Goal: Task Accomplishment & Management: Complete application form

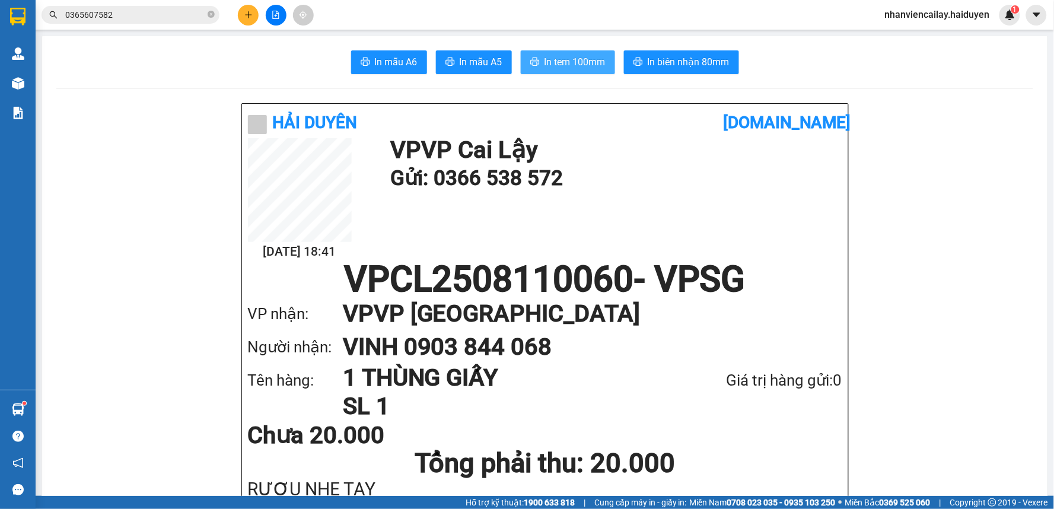
click at [606, 59] on button "In tem 100mm" at bounding box center [568, 62] width 94 height 24
click at [252, 15] on icon "plus" at bounding box center [248, 15] width 8 height 8
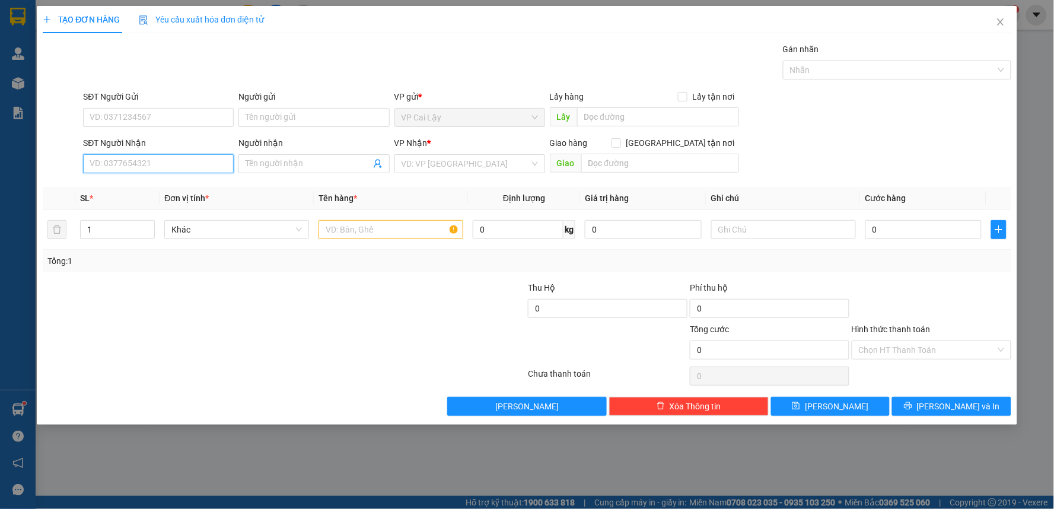
click at [210, 168] on input "SĐT Người Nhận" at bounding box center [158, 163] width 151 height 19
click at [1001, 21] on icon "close" at bounding box center [1000, 21] width 7 height 7
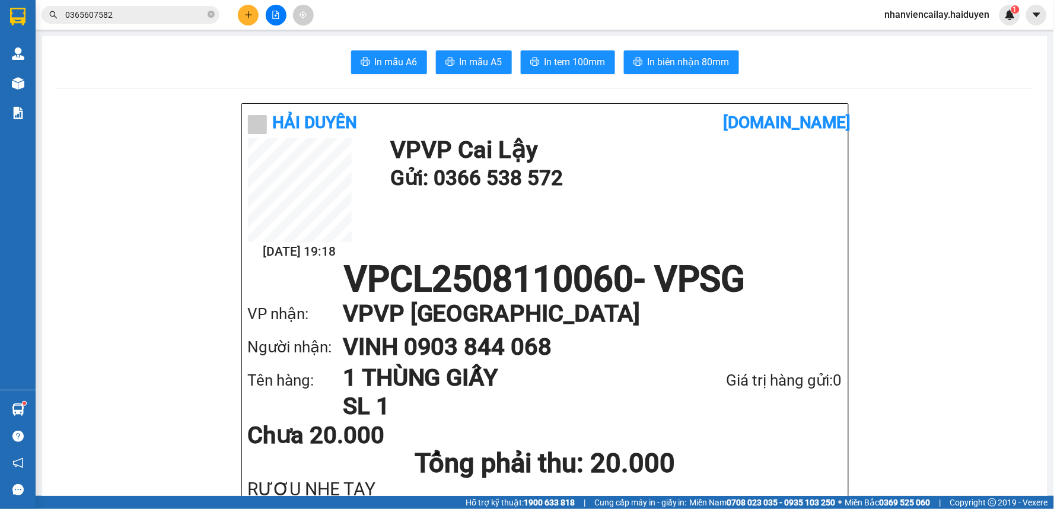
click at [139, 12] on input "0365607582" at bounding box center [135, 14] width 140 height 13
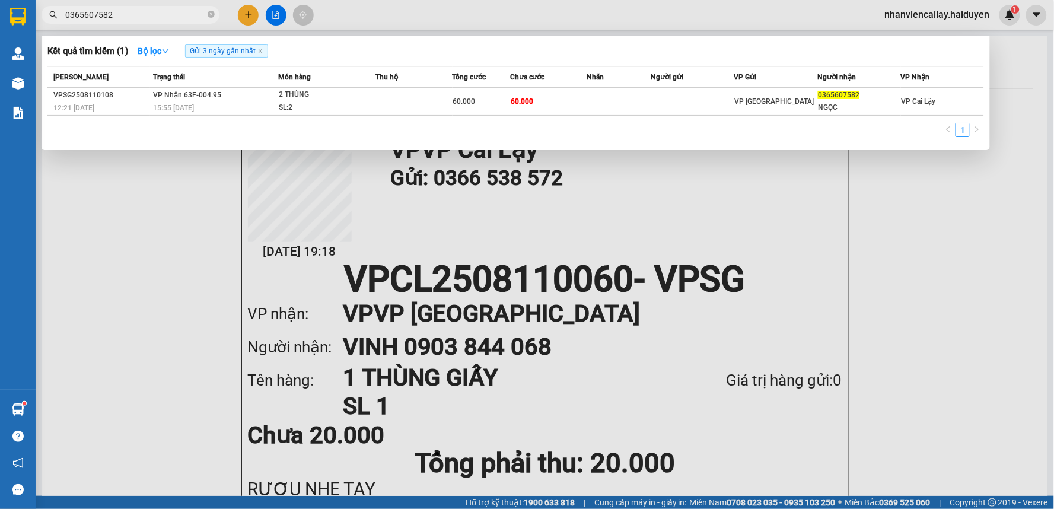
click at [938, 195] on div at bounding box center [527, 254] width 1054 height 509
click at [155, 11] on input "0365607582" at bounding box center [135, 14] width 140 height 13
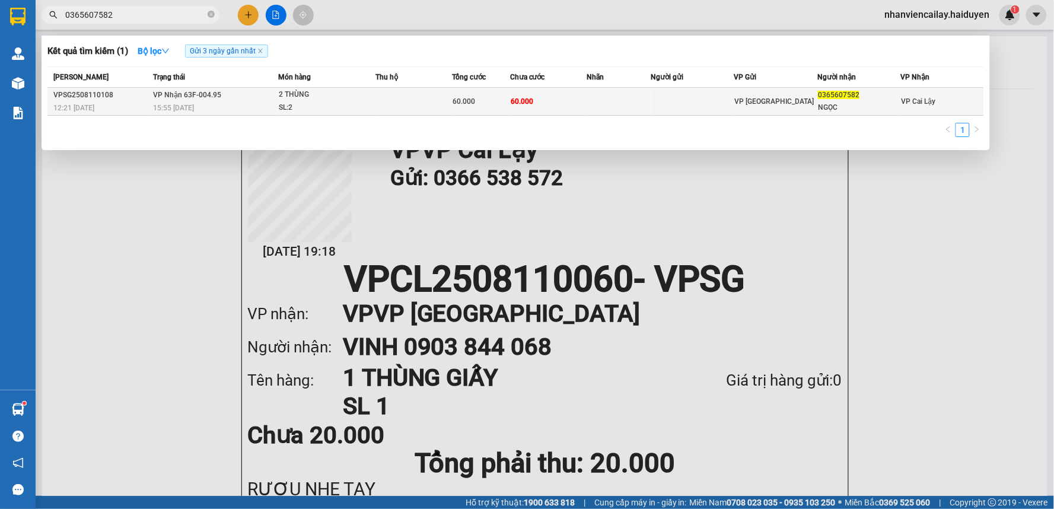
click at [402, 96] on td at bounding box center [413, 102] width 77 height 28
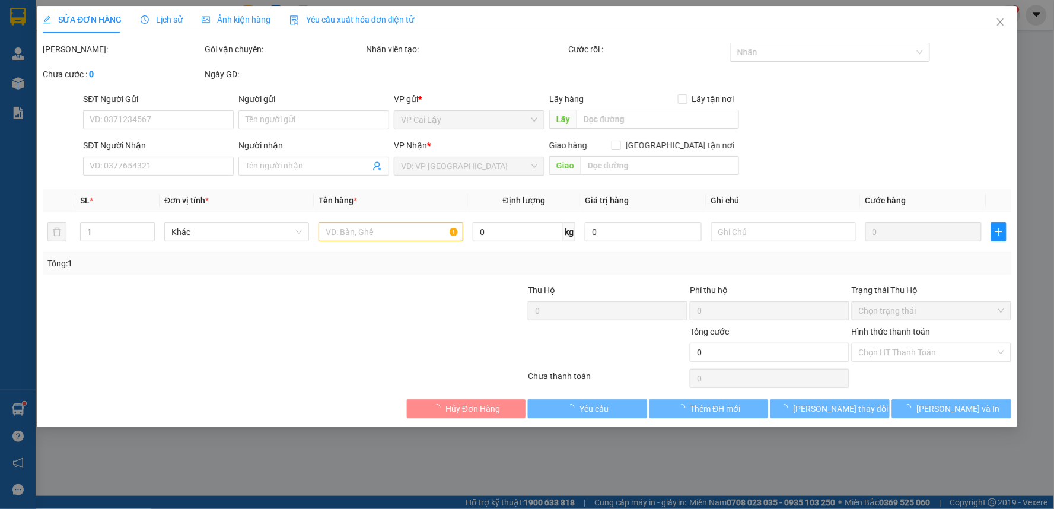
type input "0365607582"
type input "NGỌC"
type input "60.000"
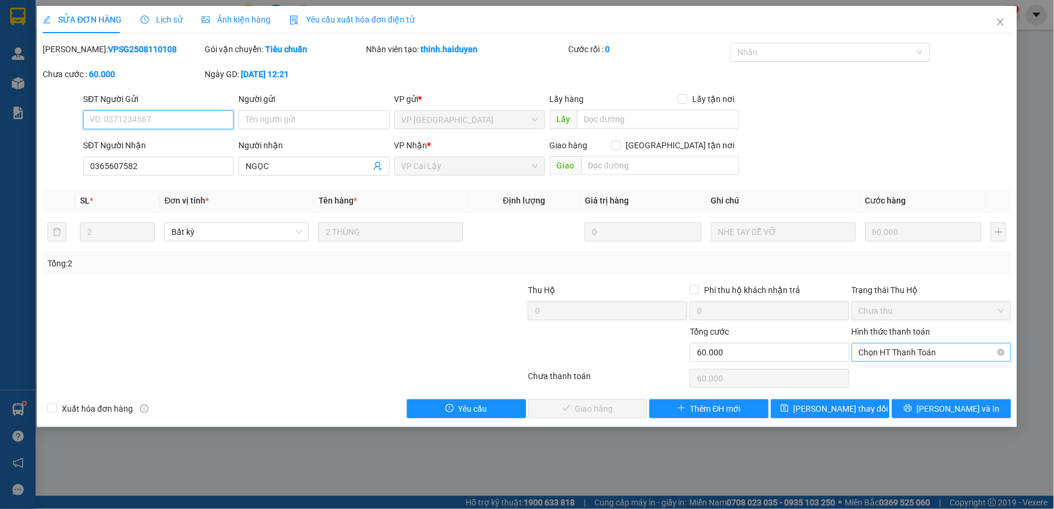
click at [893, 352] on span "Chọn HT Thanh Toán" at bounding box center [931, 352] width 145 height 18
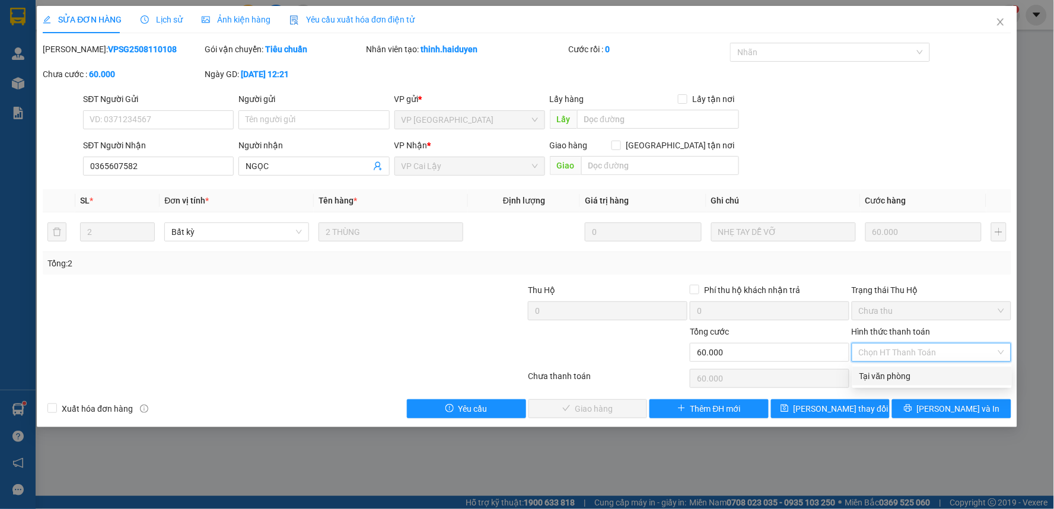
drag, startPoint x: 897, startPoint y: 372, endPoint x: 863, endPoint y: 368, distance: 34.6
click at [896, 372] on div "Tại văn phòng" at bounding box center [932, 376] width 145 height 13
type input "0"
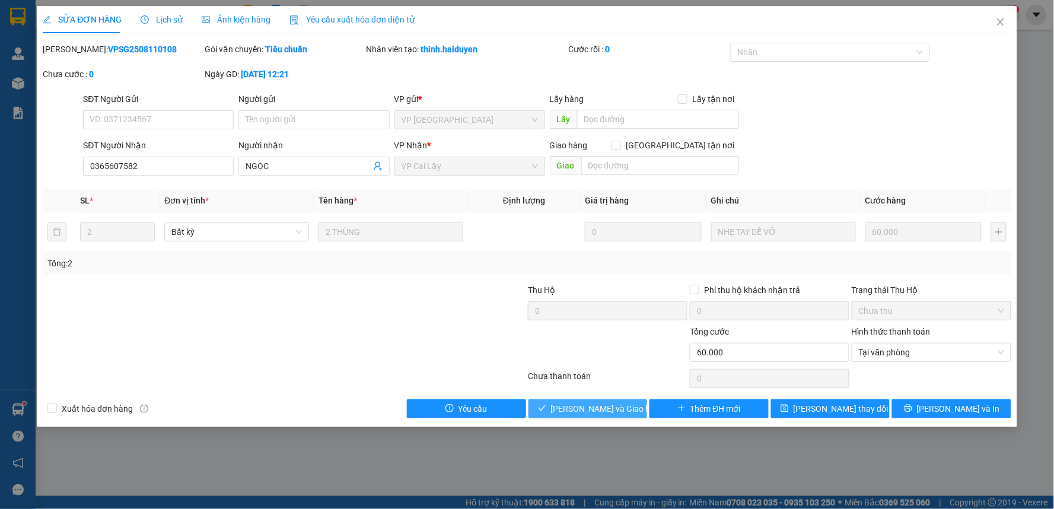
click at [603, 406] on span "[PERSON_NAME] và Giao hàng" at bounding box center [608, 408] width 114 height 13
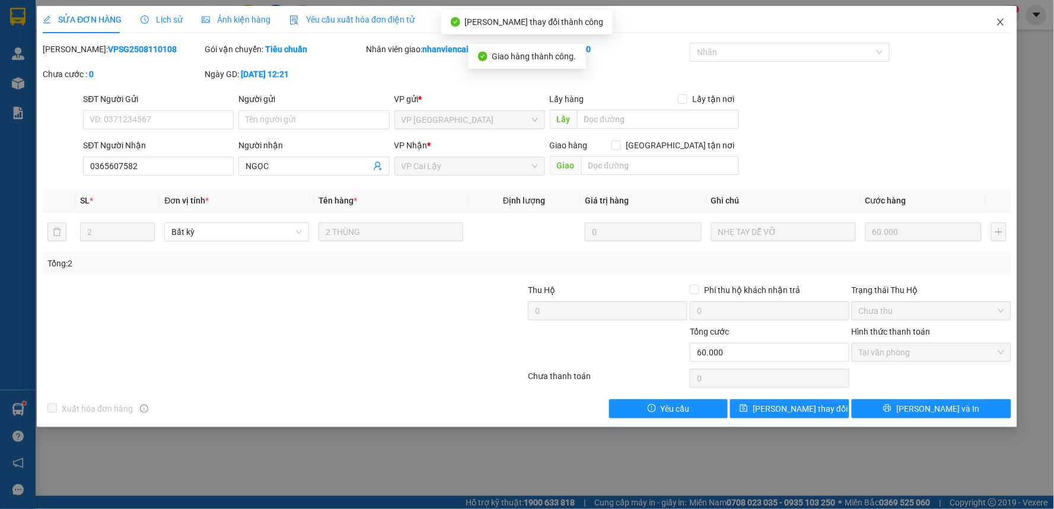
click at [999, 18] on icon "close" at bounding box center [1000, 21] width 9 height 9
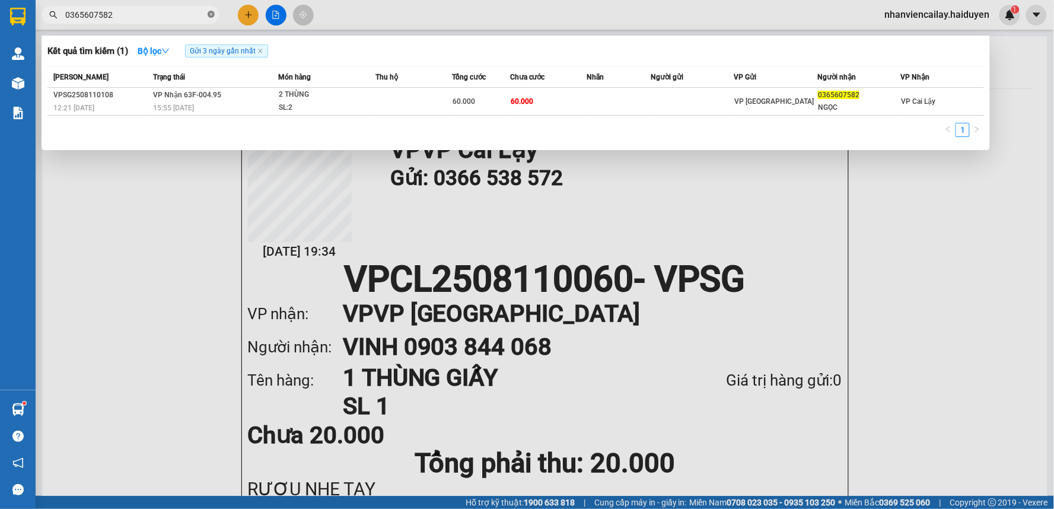
click at [209, 16] on icon "close-circle" at bounding box center [211, 14] width 7 height 7
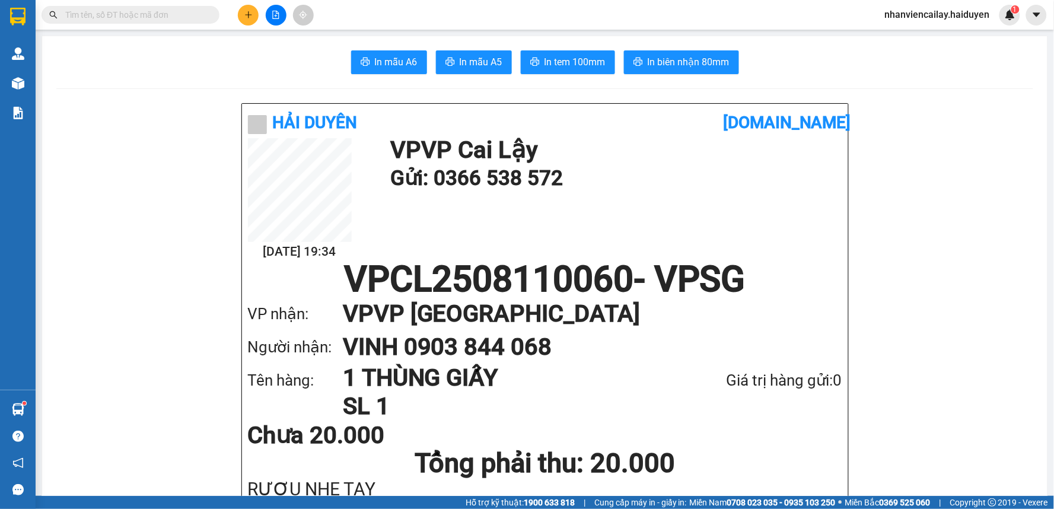
click at [200, 15] on input "text" at bounding box center [135, 14] width 140 height 13
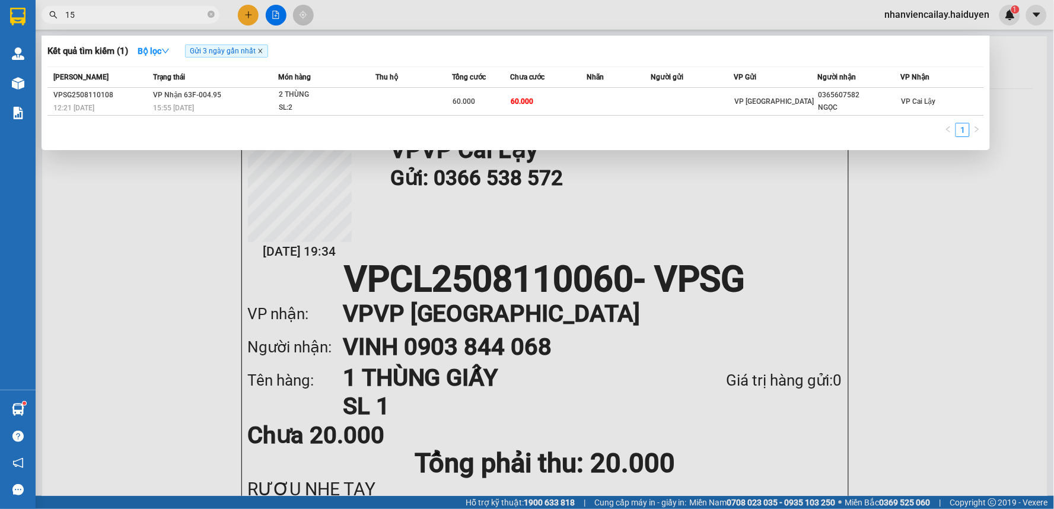
type input "15"
click at [262, 54] on icon "close" at bounding box center [260, 51] width 6 height 6
click at [211, 14] on icon "close-circle" at bounding box center [211, 14] width 7 height 7
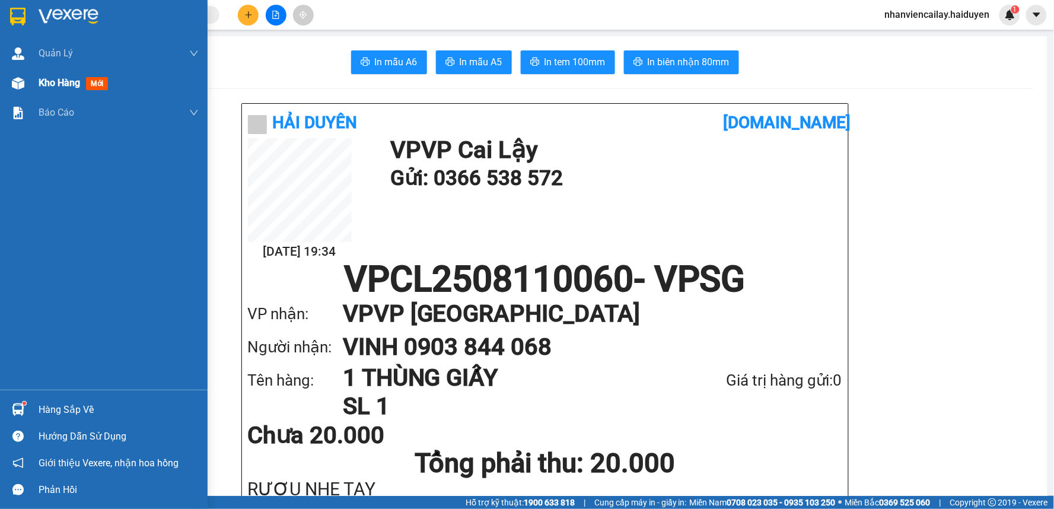
click at [20, 85] on img at bounding box center [18, 83] width 12 height 12
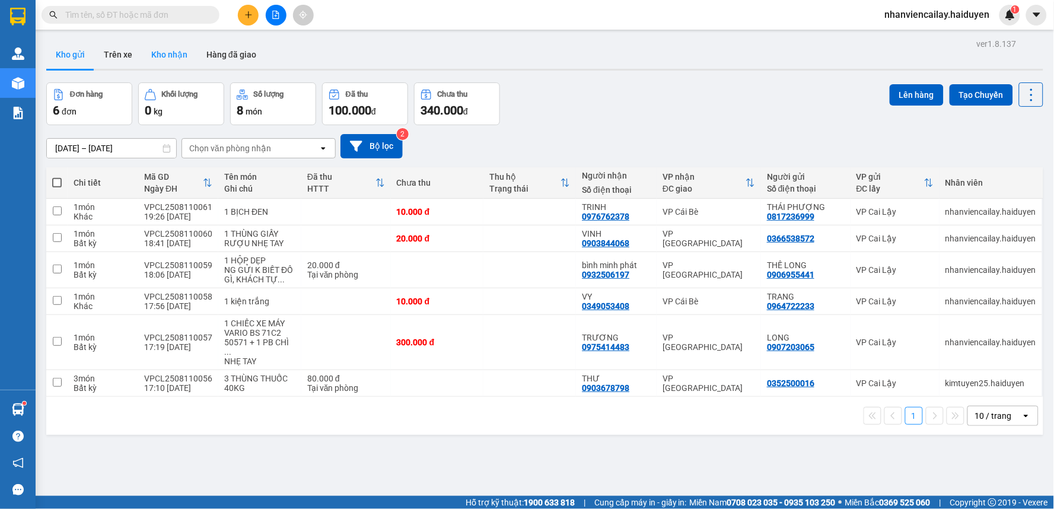
drag, startPoint x: 164, startPoint y: 55, endPoint x: 440, endPoint y: 162, distance: 296.0
click at [165, 54] on button "Kho nhận" at bounding box center [169, 54] width 55 height 28
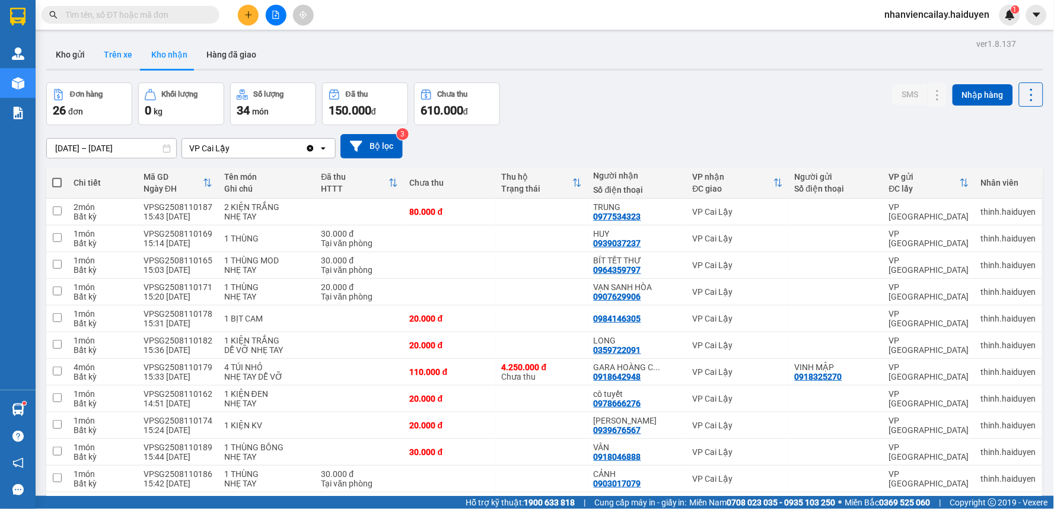
click at [129, 52] on button "Trên xe" at bounding box center [117, 54] width 47 height 28
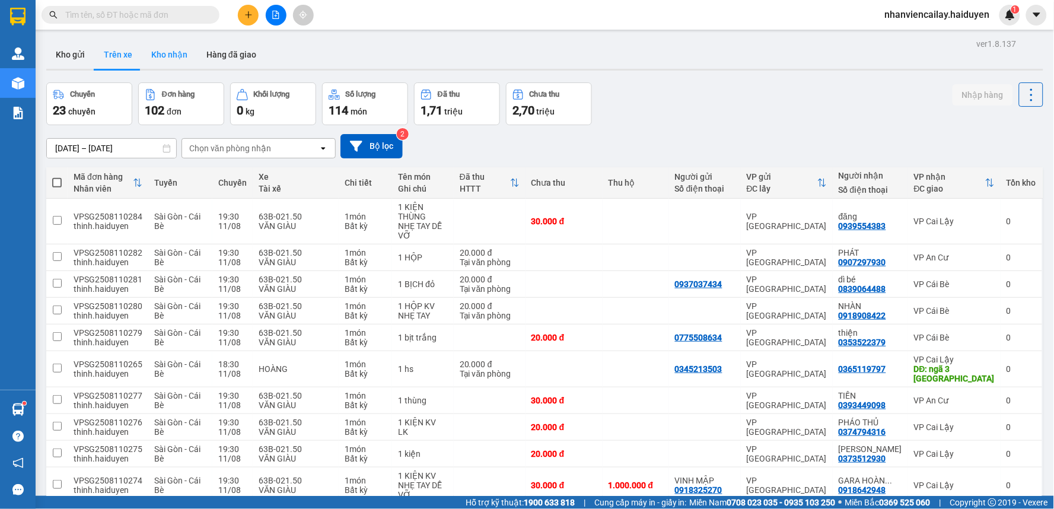
click at [167, 50] on button "Kho nhận" at bounding box center [169, 54] width 55 height 28
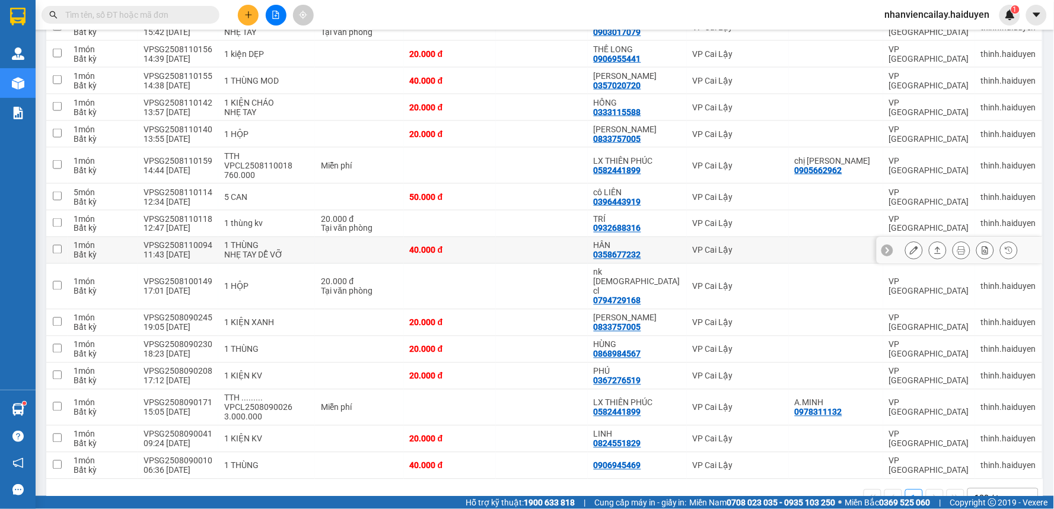
scroll to position [457, 0]
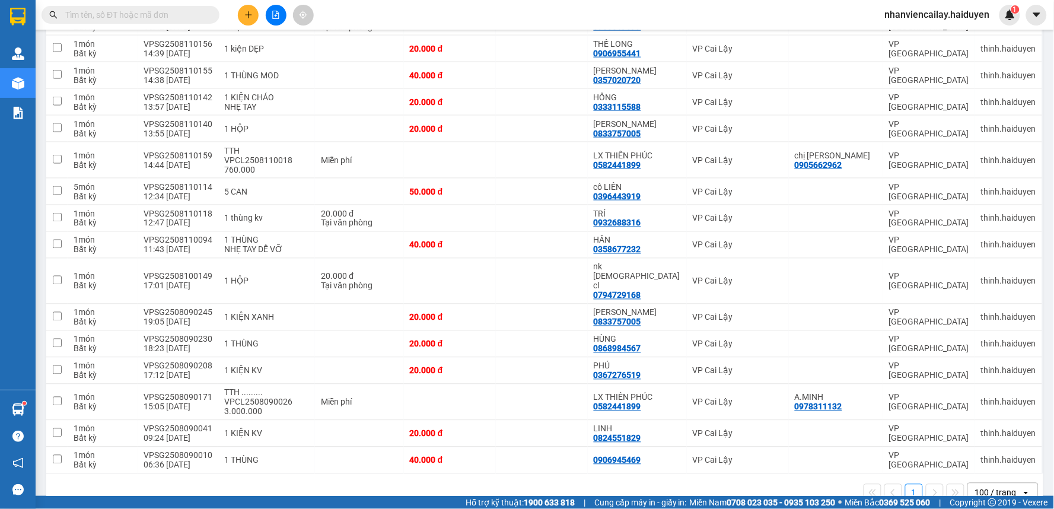
click at [121, 14] on input "text" at bounding box center [135, 14] width 140 height 13
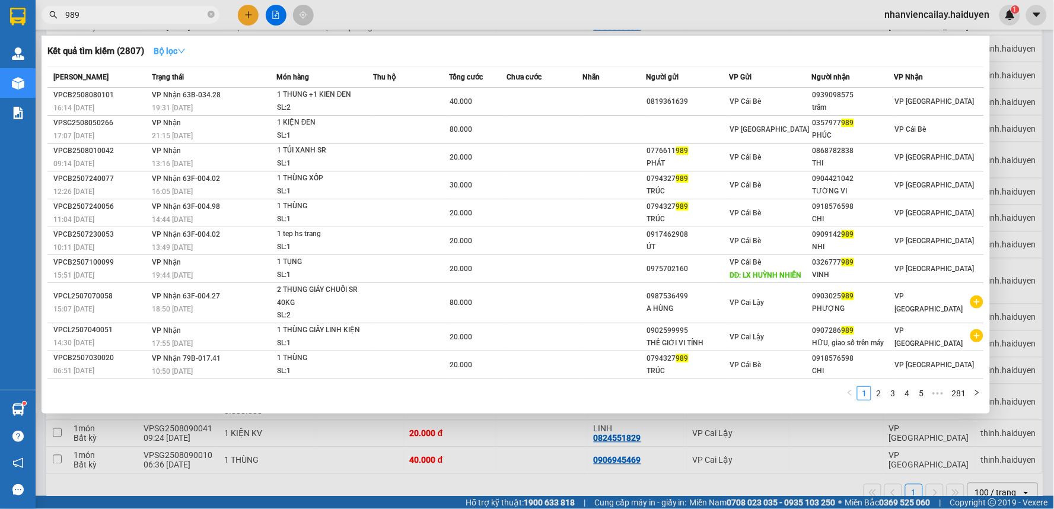
type input "989"
click at [168, 54] on strong "Bộ lọc" at bounding box center [170, 50] width 32 height 9
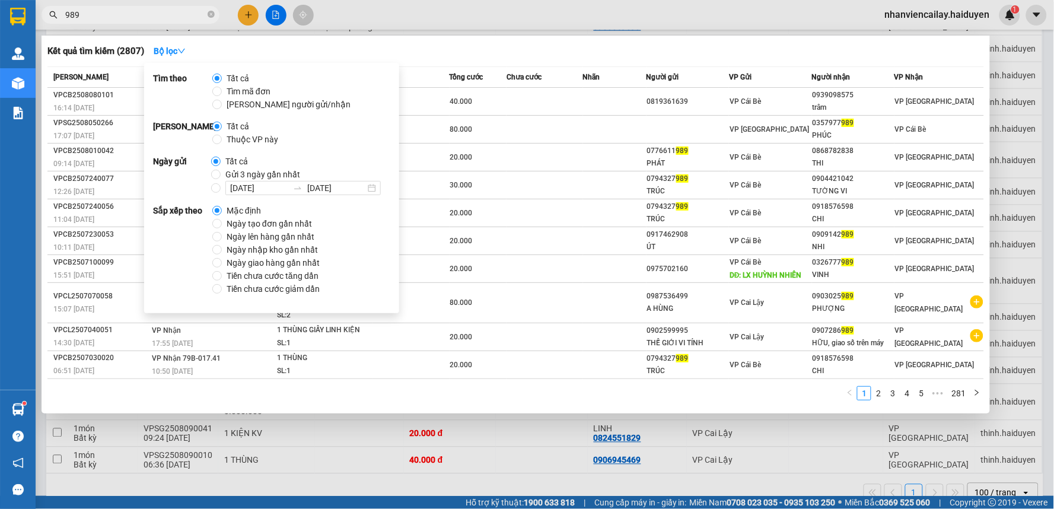
click at [221, 175] on span "Gửi 3 ngày gần nhất" at bounding box center [263, 174] width 84 height 13
click at [219, 175] on input "Gửi 3 ngày gần nhất" at bounding box center [215, 174] width 9 height 9
radio input "true"
radio input "false"
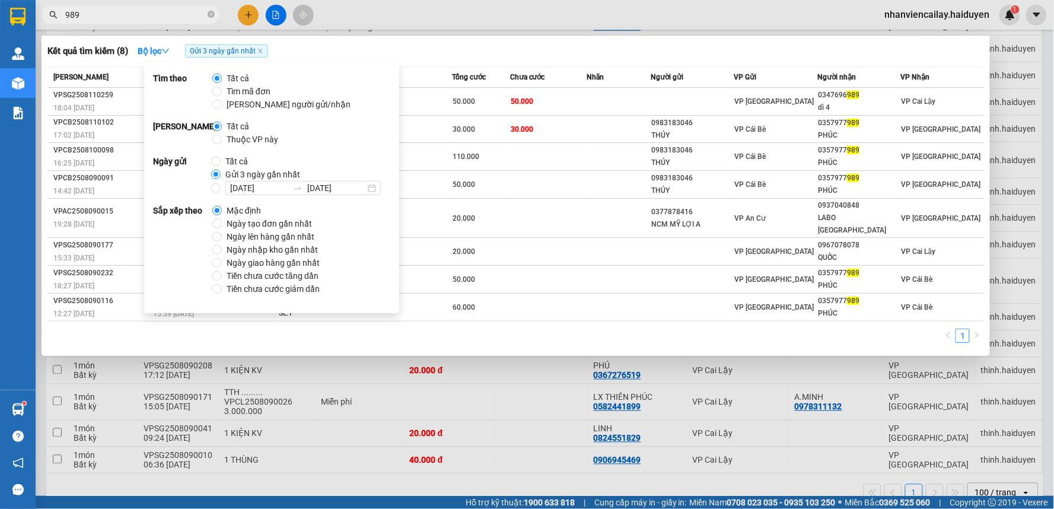
click at [467, 56] on div "Kết quả tìm kiếm ( 8 ) Bộ lọc Gửi 3 ngày gần nhất" at bounding box center [515, 51] width 937 height 19
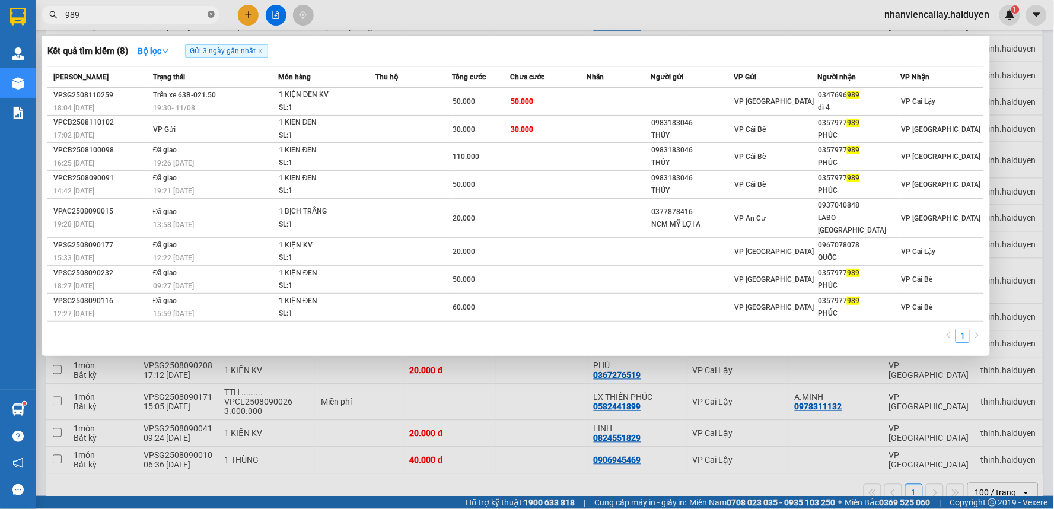
click at [214, 14] on icon "close-circle" at bounding box center [211, 14] width 7 height 7
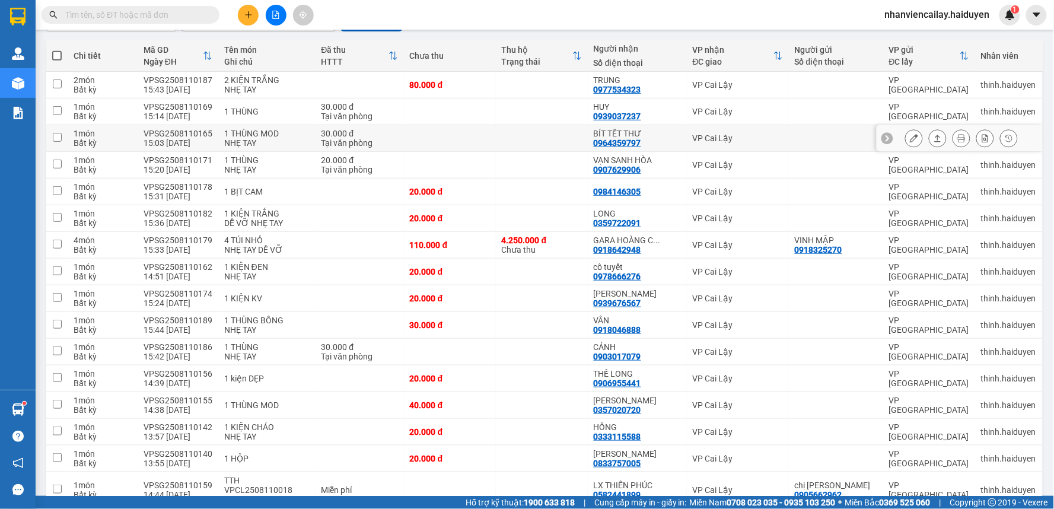
scroll to position [0, 0]
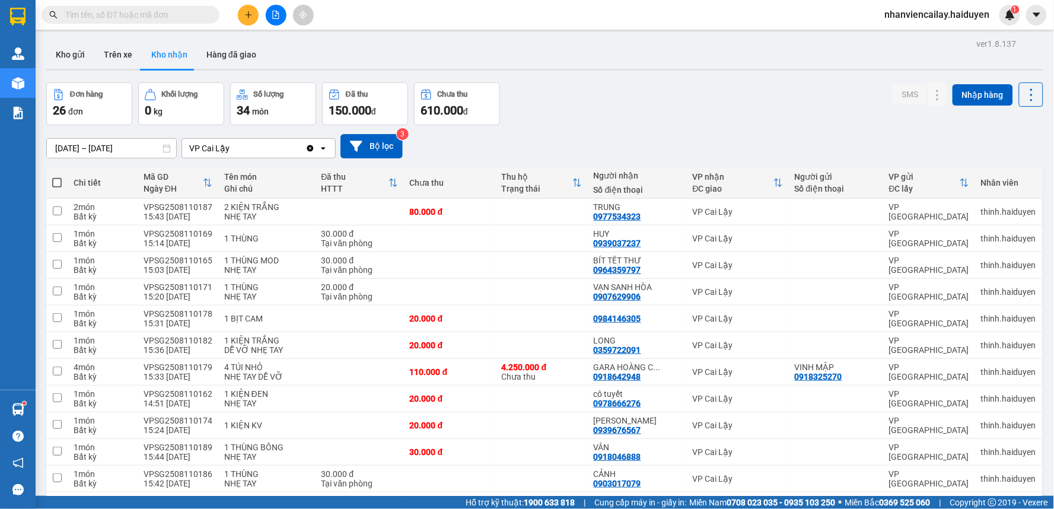
drag, startPoint x: 186, startPoint y: 18, endPoint x: 182, endPoint y: 38, distance: 20.0
click at [184, 18] on input "text" at bounding box center [135, 14] width 140 height 13
click at [197, 15] on input "text" at bounding box center [135, 14] width 140 height 13
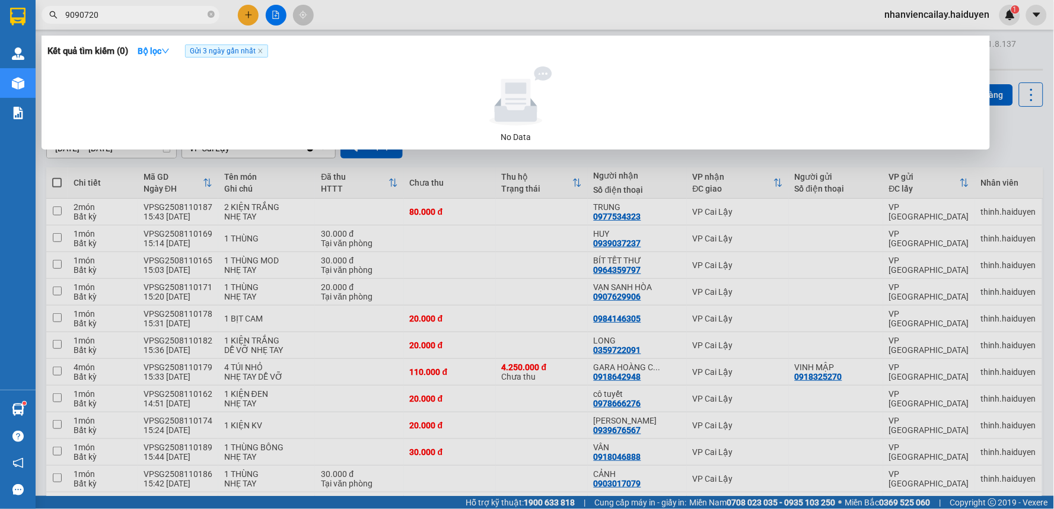
drag, startPoint x: 81, startPoint y: 15, endPoint x: 62, endPoint y: 13, distance: 19.1
click at [62, 13] on span "9090720" at bounding box center [131, 15] width 178 height 18
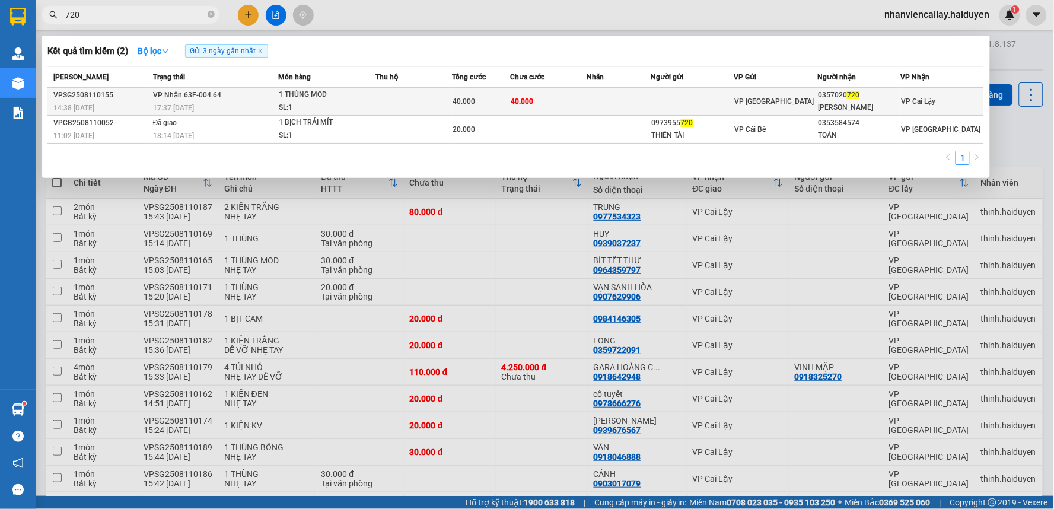
type input "720"
click at [407, 100] on td at bounding box center [413, 102] width 77 height 28
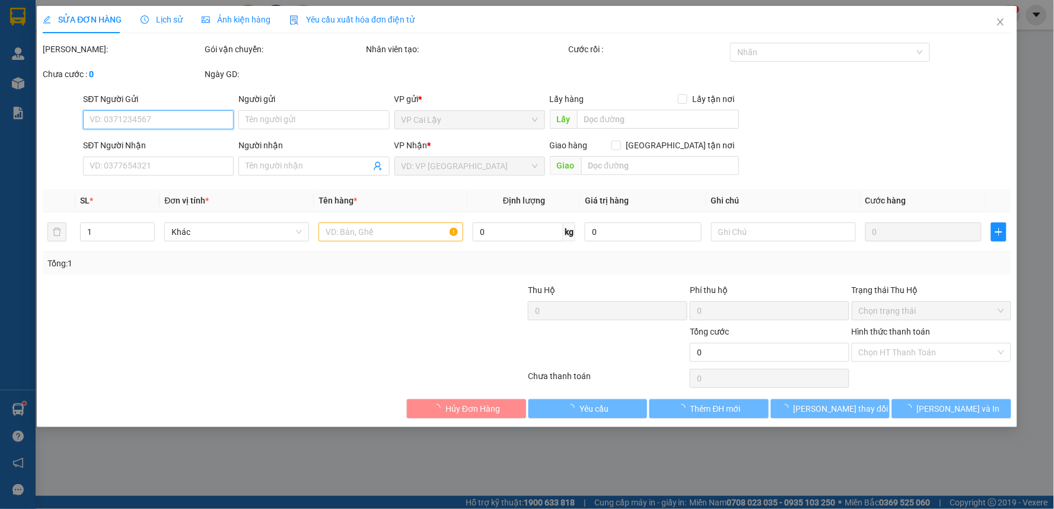
type input "0357020720"
type input "[PERSON_NAME]"
type input "40.000"
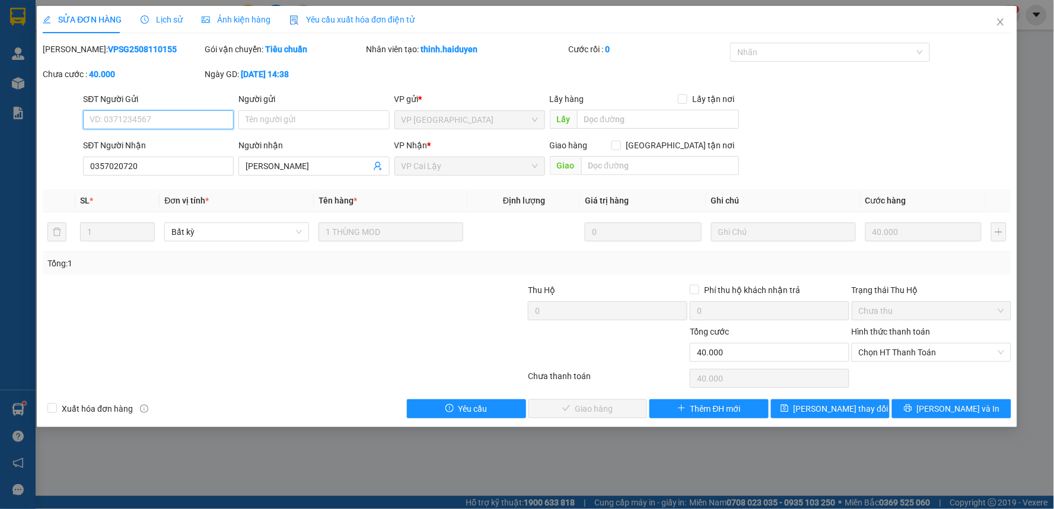
drag, startPoint x: 874, startPoint y: 356, endPoint x: 856, endPoint y: 335, distance: 28.2
click at [874, 355] on span "Chọn HT Thanh Toán" at bounding box center [931, 352] width 145 height 18
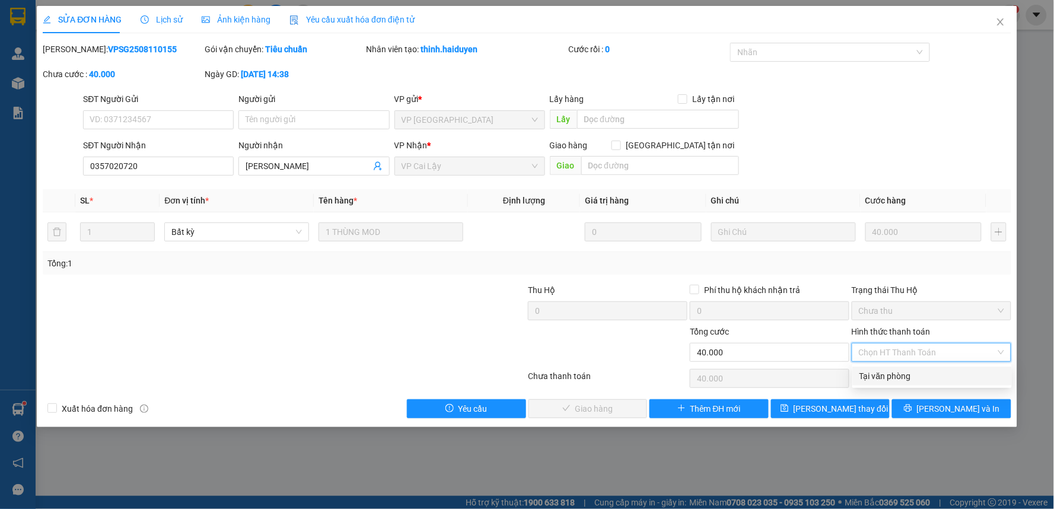
click at [875, 374] on div "Tại văn phòng" at bounding box center [932, 376] width 145 height 13
type input "0"
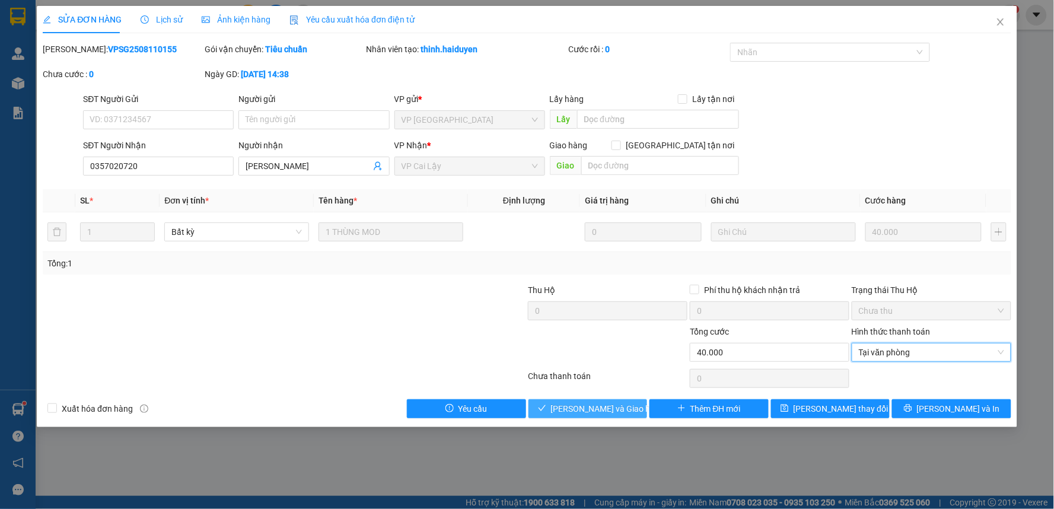
click at [585, 402] on span "[PERSON_NAME] và Giao hàng" at bounding box center [608, 408] width 114 height 13
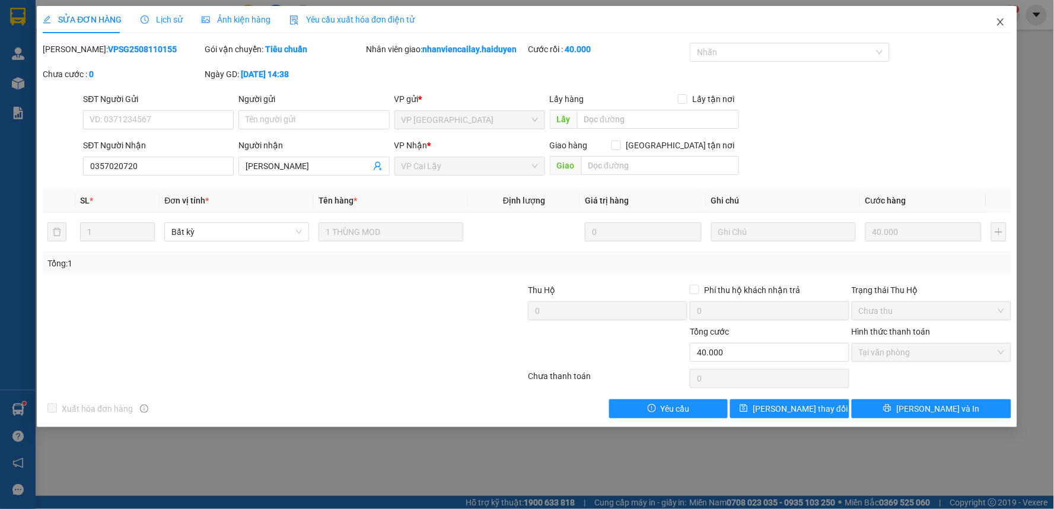
click at [1001, 19] on icon "close" at bounding box center [1000, 21] width 9 height 9
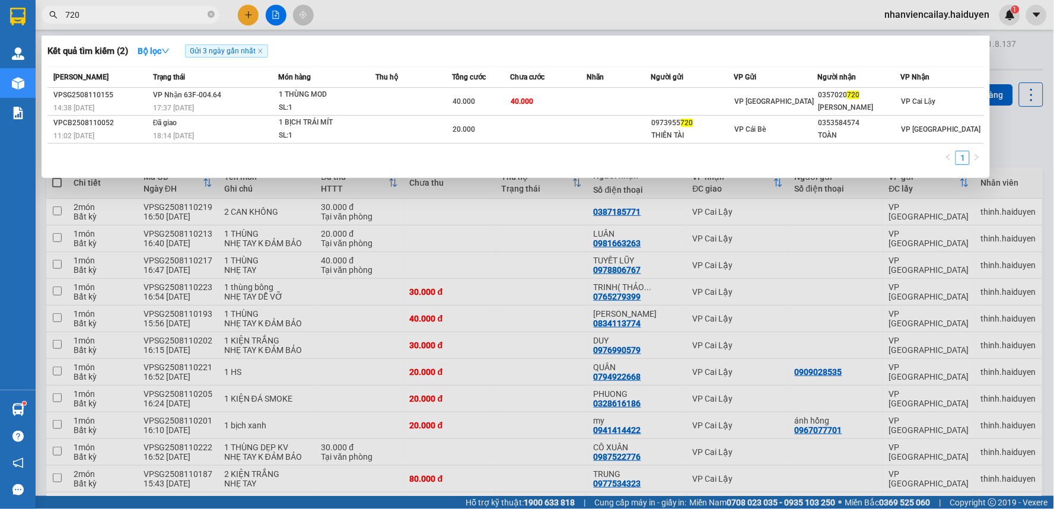
drag, startPoint x: 110, startPoint y: 9, endPoint x: 44, endPoint y: 10, distance: 65.3
click at [44, 10] on span "720" at bounding box center [131, 15] width 178 height 18
type input "03644"
